Goal: Download file/media

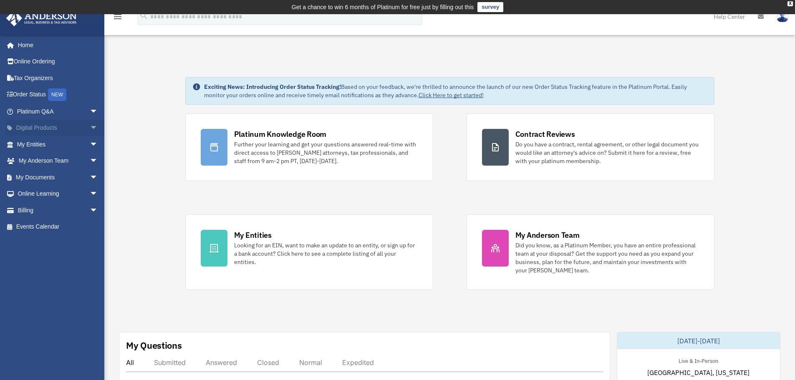
click at [90, 127] on span "arrow_drop_down" at bounding box center [98, 128] width 17 height 17
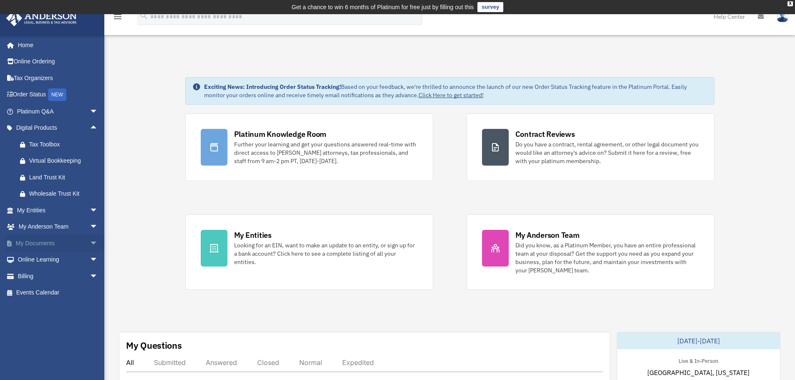
click at [90, 242] on span "arrow_drop_down" at bounding box center [98, 243] width 17 height 17
click at [33, 260] on link "Box" at bounding box center [61, 260] width 99 height 17
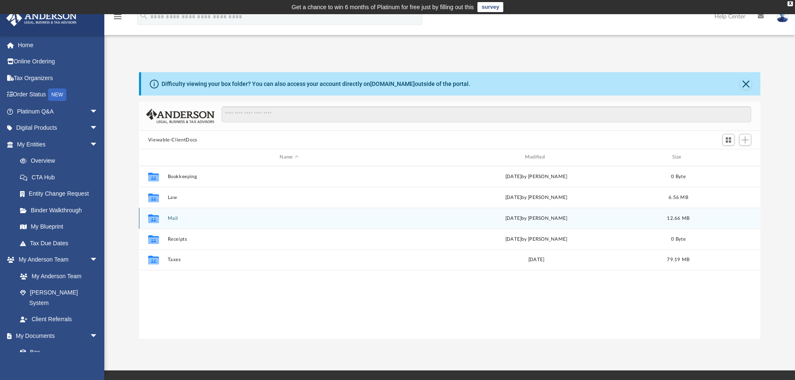
scroll to position [184, 615]
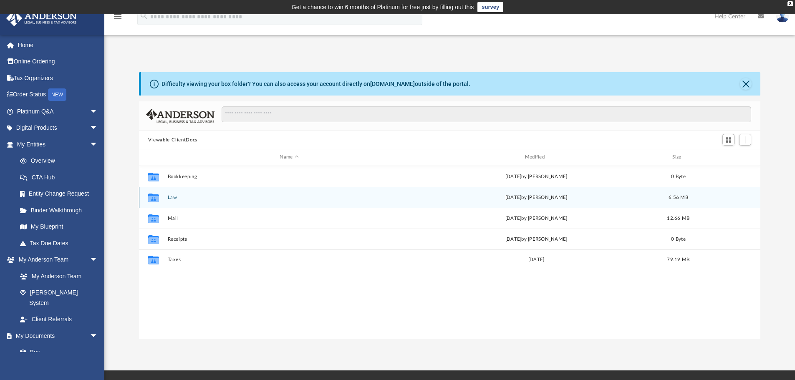
click at [171, 198] on button "Law" at bounding box center [288, 197] width 243 height 5
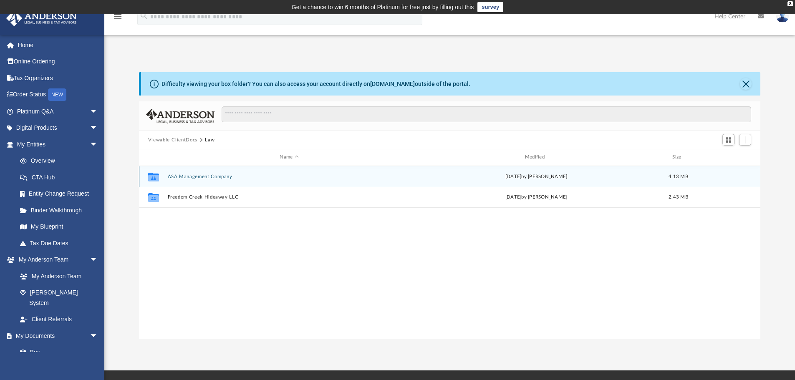
click at [186, 176] on button "ASA Management Company" at bounding box center [288, 176] width 243 height 5
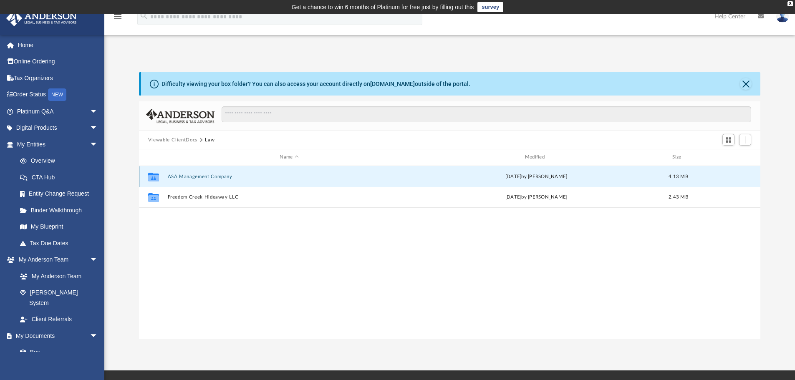
click at [186, 176] on button "ASA Management Company" at bounding box center [288, 176] width 243 height 5
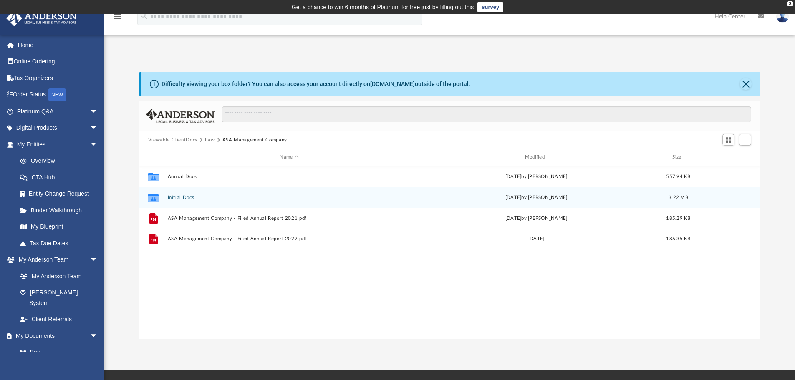
click at [183, 198] on button "Initial Docs" at bounding box center [288, 197] width 243 height 5
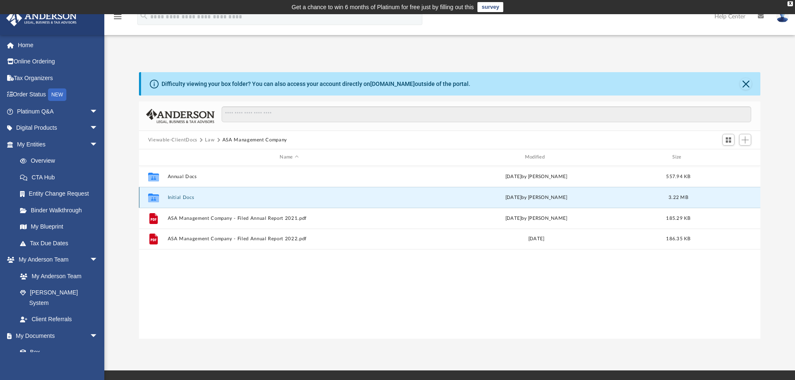
click at [183, 198] on button "Initial Docs" at bounding box center [288, 197] width 243 height 5
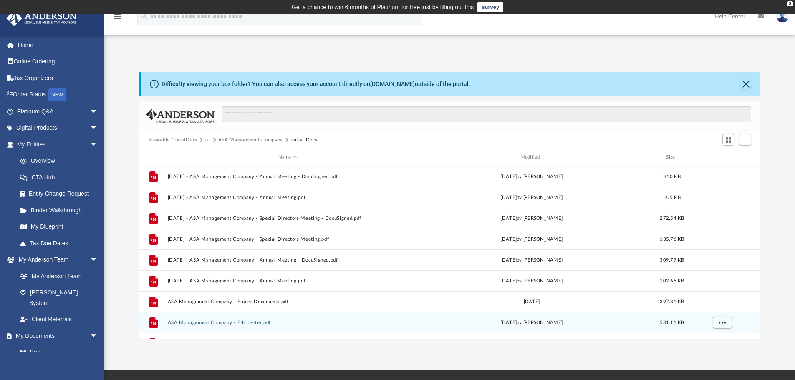
click at [255, 323] on button "ASA Management Company - EIN Letter.pdf" at bounding box center [287, 322] width 240 height 5
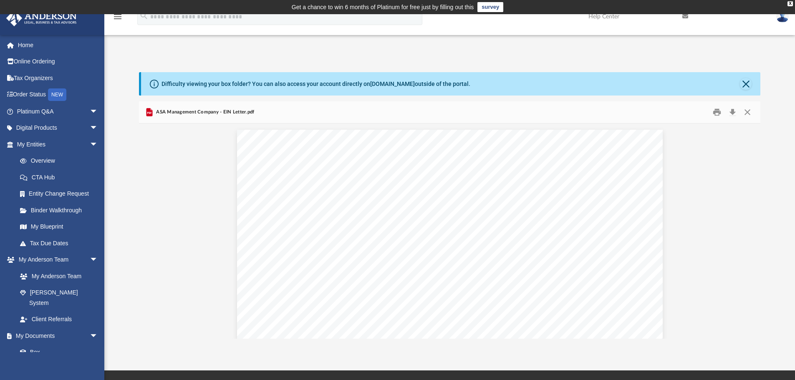
click at [782, 17] on img at bounding box center [782, 16] width 13 height 12
click at [631, 73] on link "Logout" at bounding box center [656, 72] width 83 height 17
